Goal: Complete application form

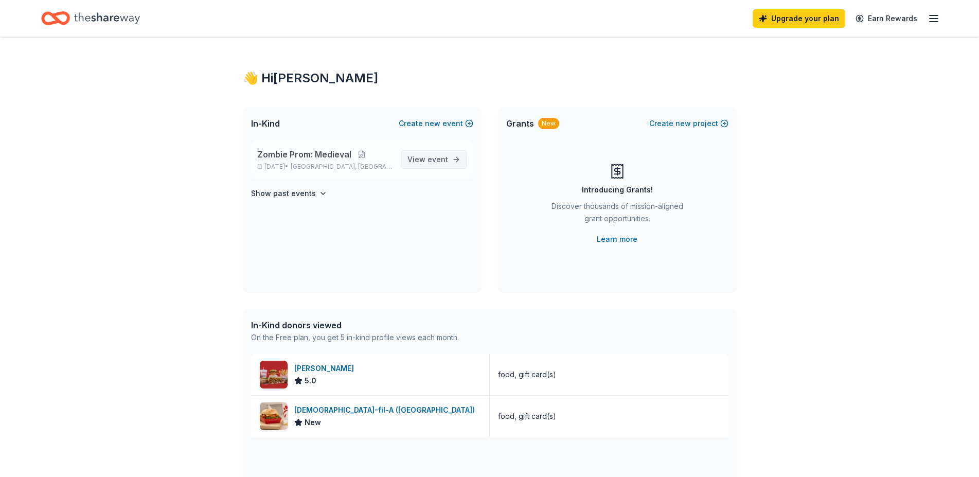
click at [427, 158] on span "View event" at bounding box center [427, 159] width 41 height 12
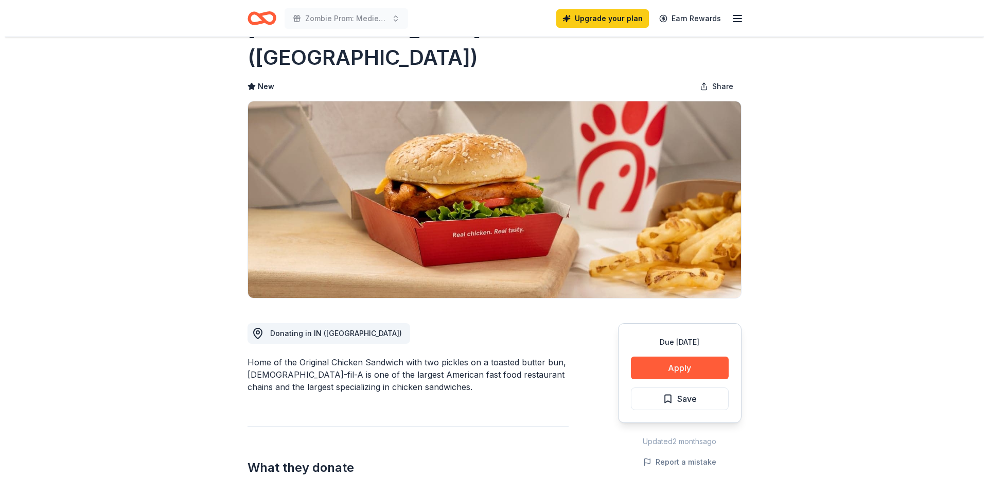
scroll to position [210, 0]
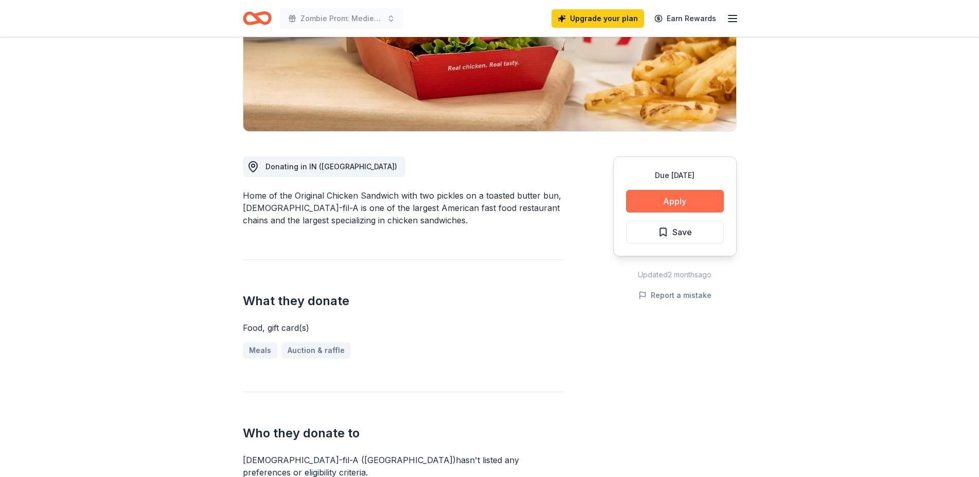
click at [698, 190] on button "Apply" at bounding box center [675, 201] width 98 height 23
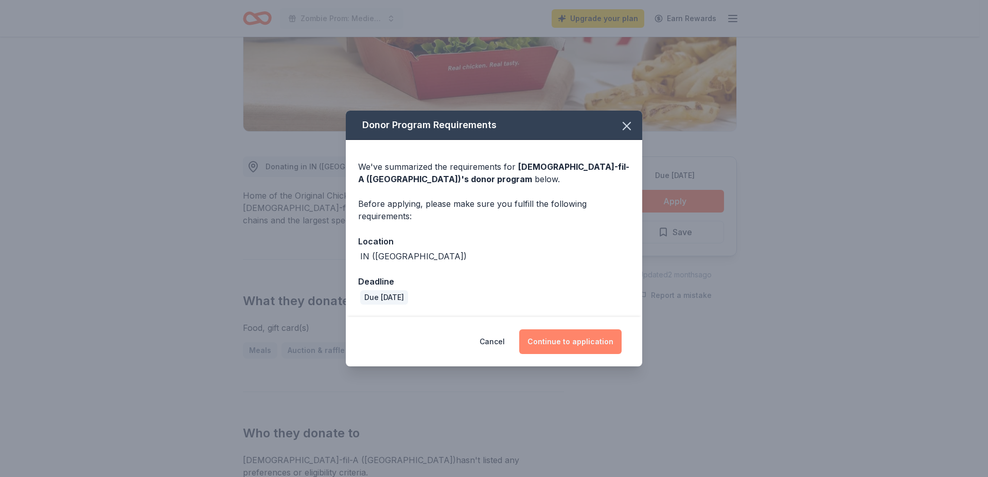
click at [551, 334] on button "Continue to application" at bounding box center [570, 341] width 102 height 25
